Goal: Information Seeking & Learning: Learn about a topic

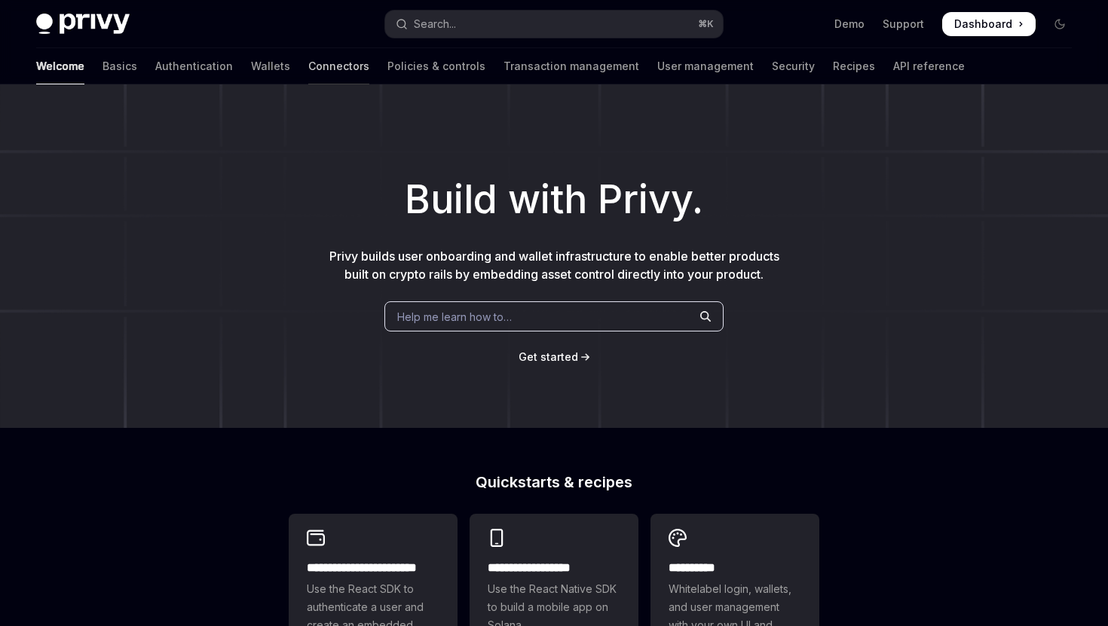
click at [308, 60] on link "Connectors" at bounding box center [338, 66] width 61 height 36
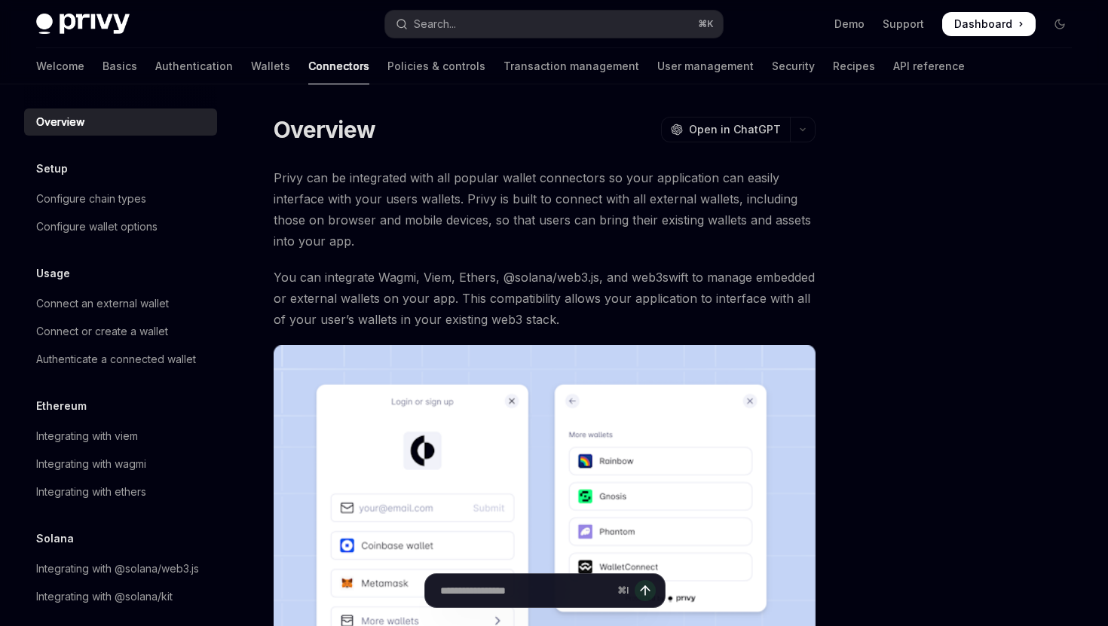
scroll to position [14, 0]
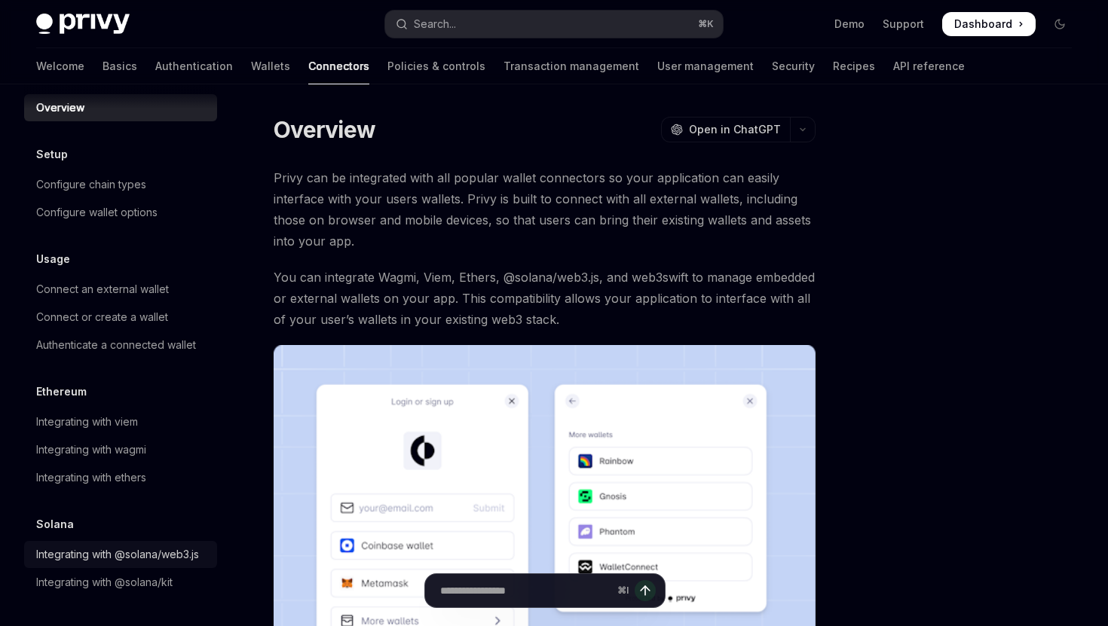
click at [115, 555] on div "Integrating with @solana/web3.js" at bounding box center [117, 555] width 163 height 18
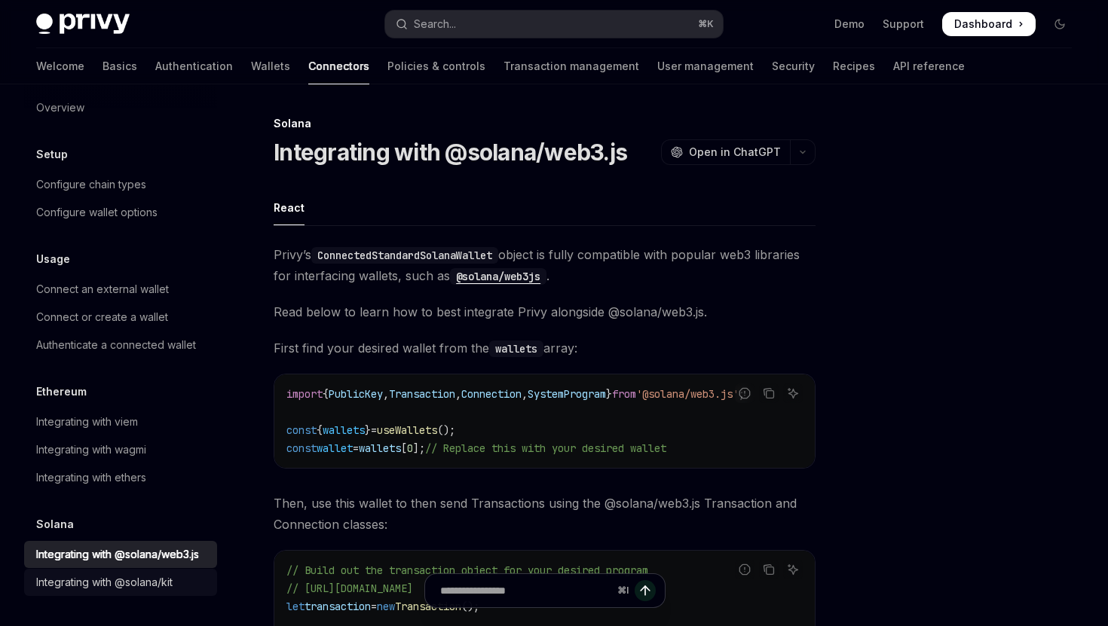
click at [132, 577] on div "Integrating with @solana/kit" at bounding box center [104, 583] width 136 height 18
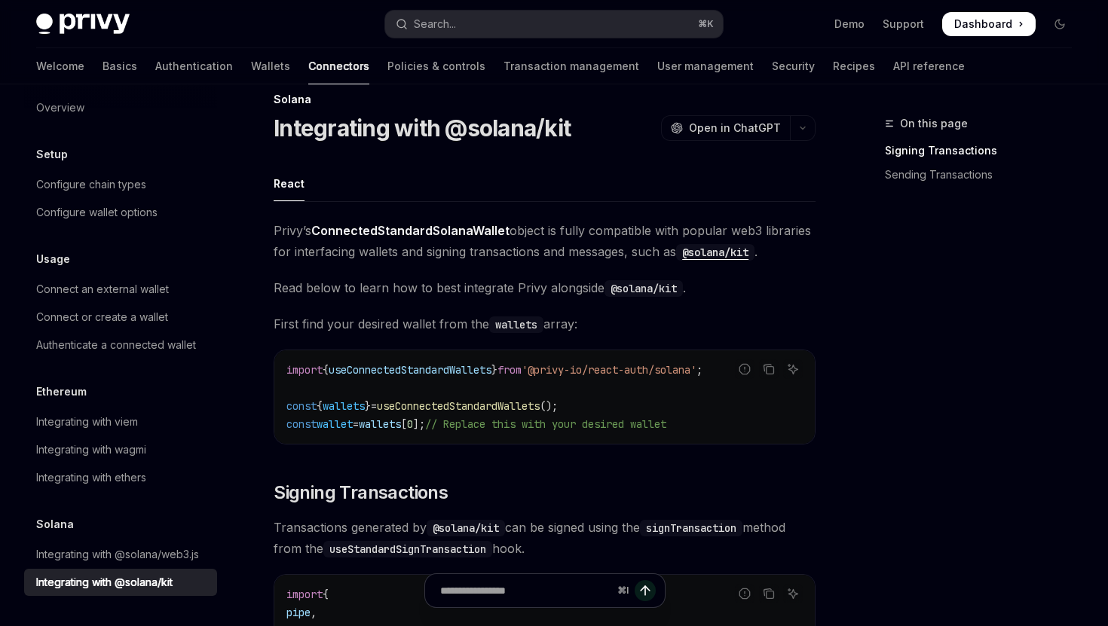
scroll to position [26, 0]
click at [473, 367] on span "useConnectedStandardWallets" at bounding box center [410, 369] width 163 height 14
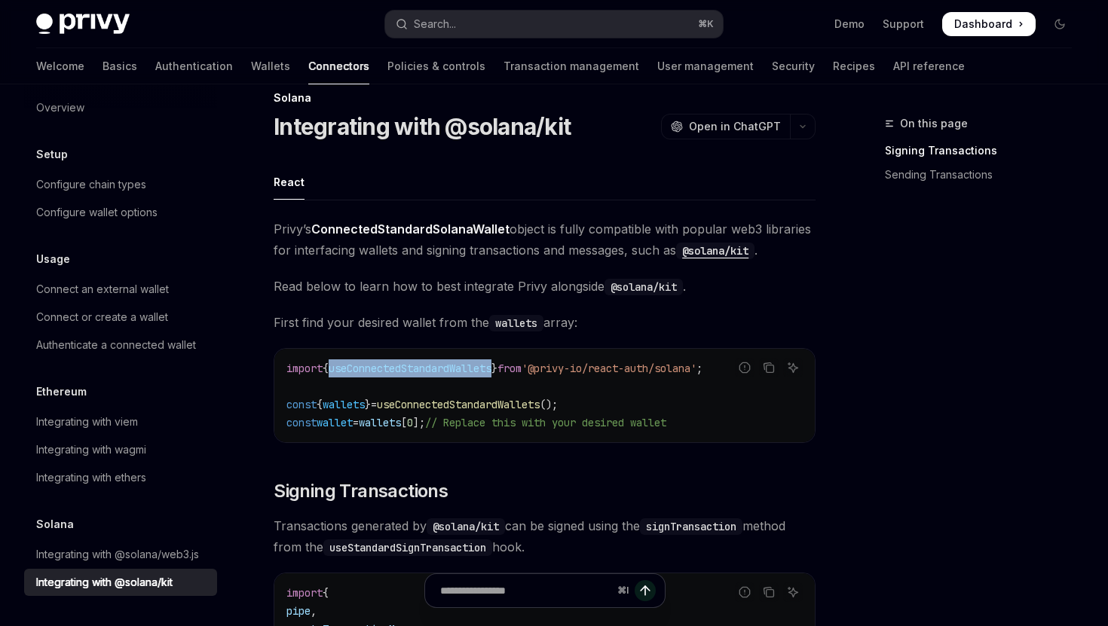
click at [473, 367] on span "useConnectedStandardWallets" at bounding box center [410, 369] width 163 height 14
click at [165, 555] on div "Integrating with @solana/web3.js" at bounding box center [117, 555] width 163 height 18
type textarea "*"
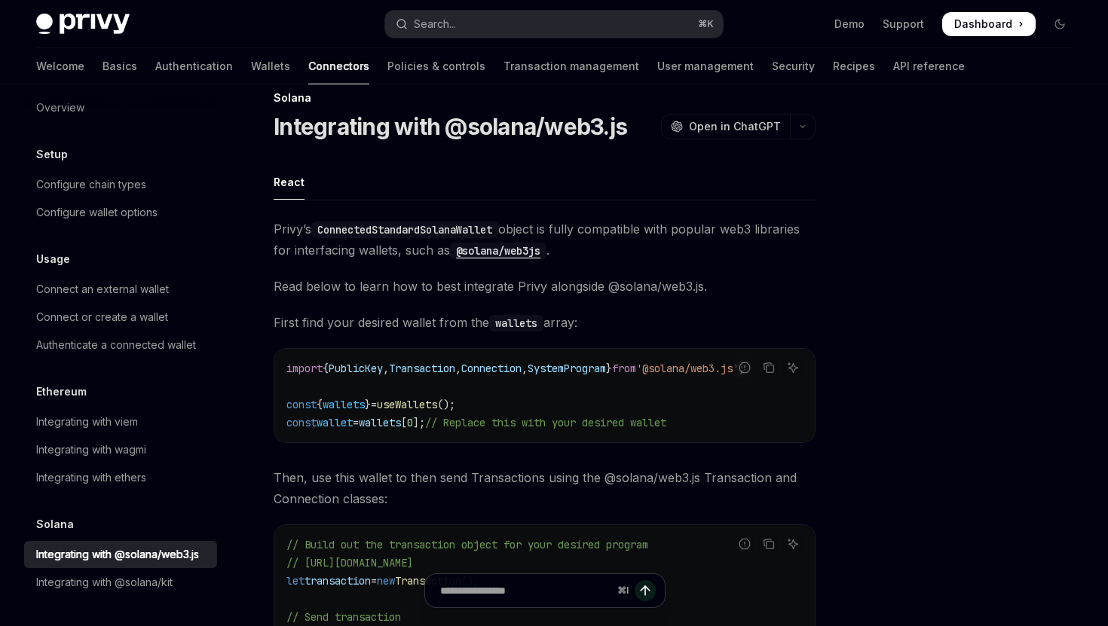
scroll to position [38, 0]
